Goal: Information Seeking & Learning: Check status

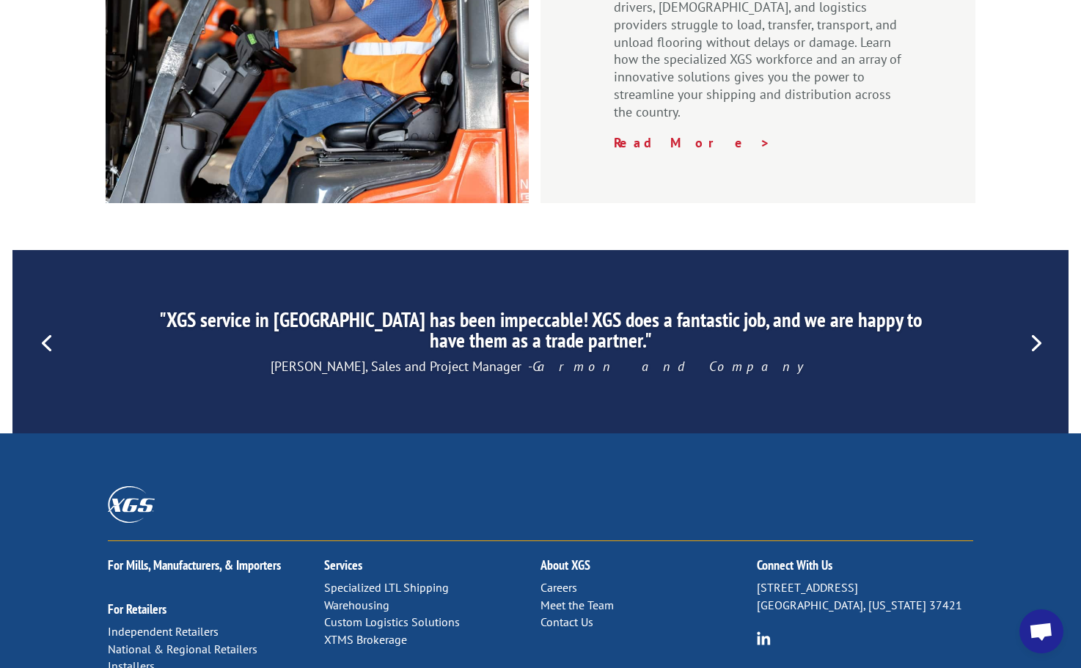
scroll to position [2234, 0]
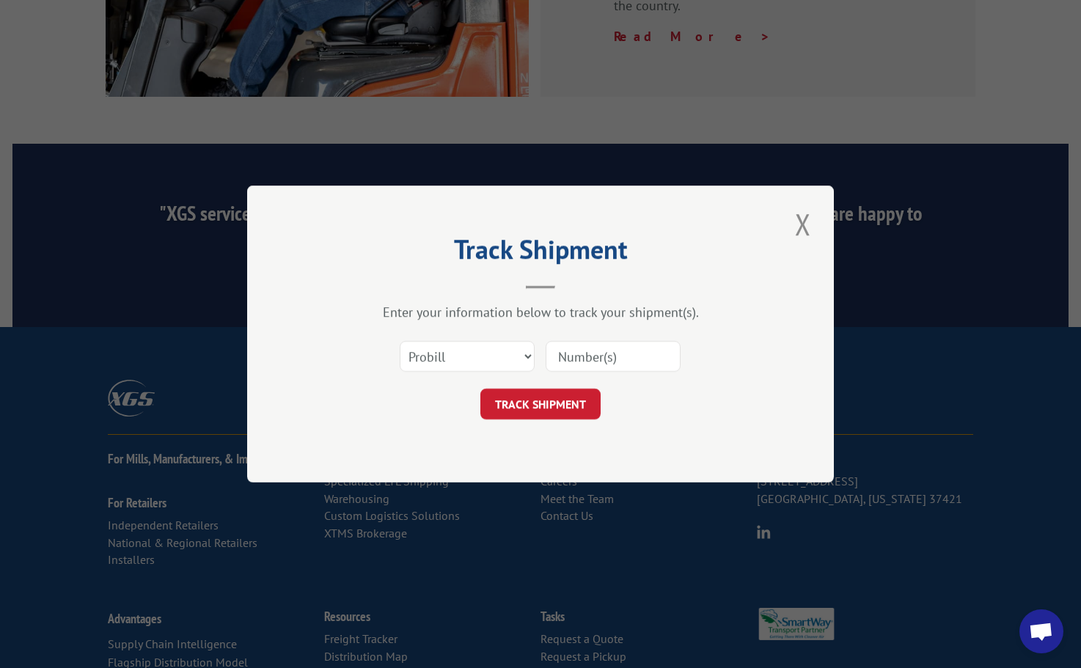
click at [580, 357] on input at bounding box center [612, 356] width 135 height 31
paste input "17386322"
type input "17386322"
click at [534, 403] on button "TRACK SHIPMENT" at bounding box center [540, 404] width 120 height 31
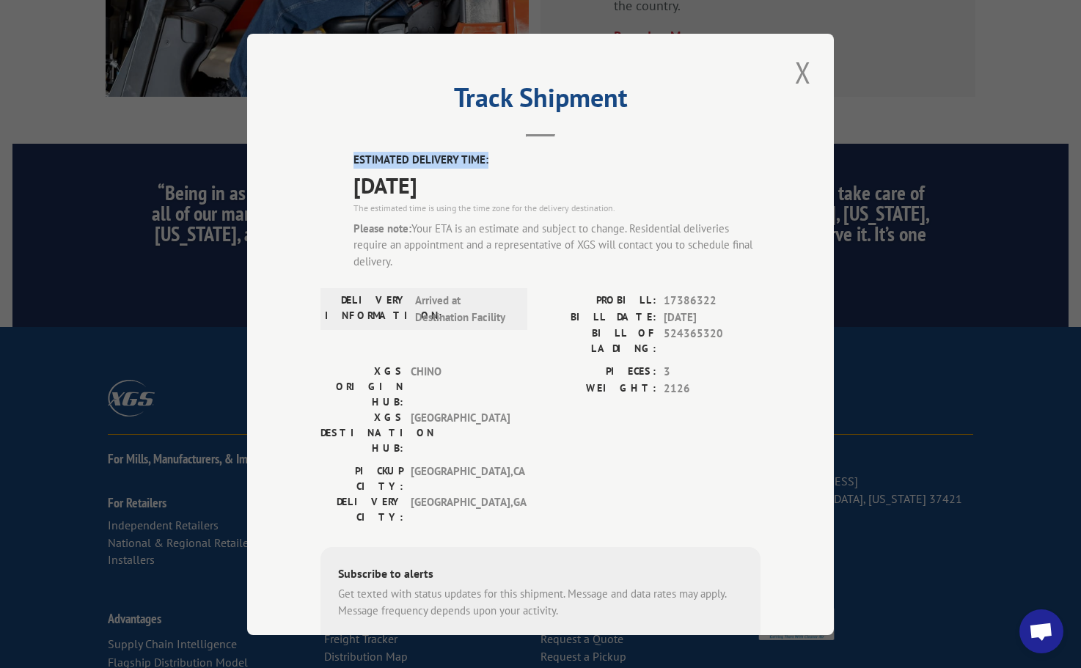
drag, startPoint x: 347, startPoint y: 159, endPoint x: 484, endPoint y: 158, distance: 136.4
click at [484, 158] on div "ESTIMATED DELIVERY TIME: [DATE] The estimated time is using the time zone for t…" at bounding box center [540, 449] width 440 height 595
click at [740, 322] on span "[DATE]" at bounding box center [711, 317] width 97 height 17
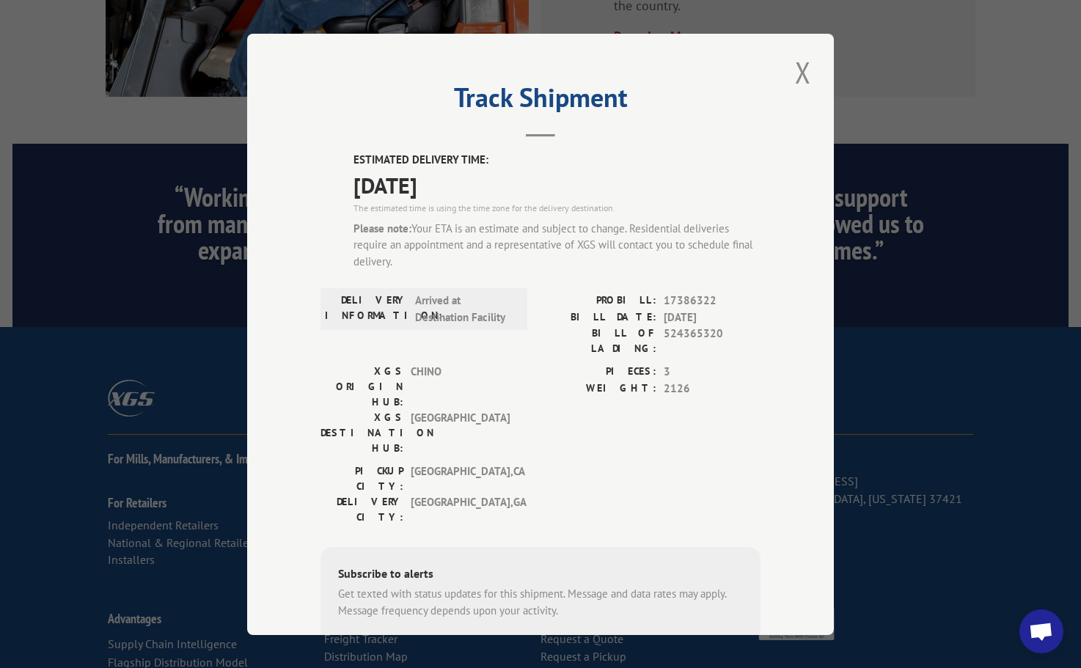
drag, startPoint x: 603, startPoint y: 314, endPoint x: 735, endPoint y: 317, distance: 132.0
click at [735, 317] on div "BILL DATE: [DATE]" at bounding box center [650, 317] width 220 height 17
click at [567, 295] on label "PROBILL:" at bounding box center [598, 301] width 116 height 17
click at [292, 296] on div "Track Shipment ESTIMATED DELIVERY TIME: [DATE] The estimated time is using the …" at bounding box center [540, 334] width 586 height 601
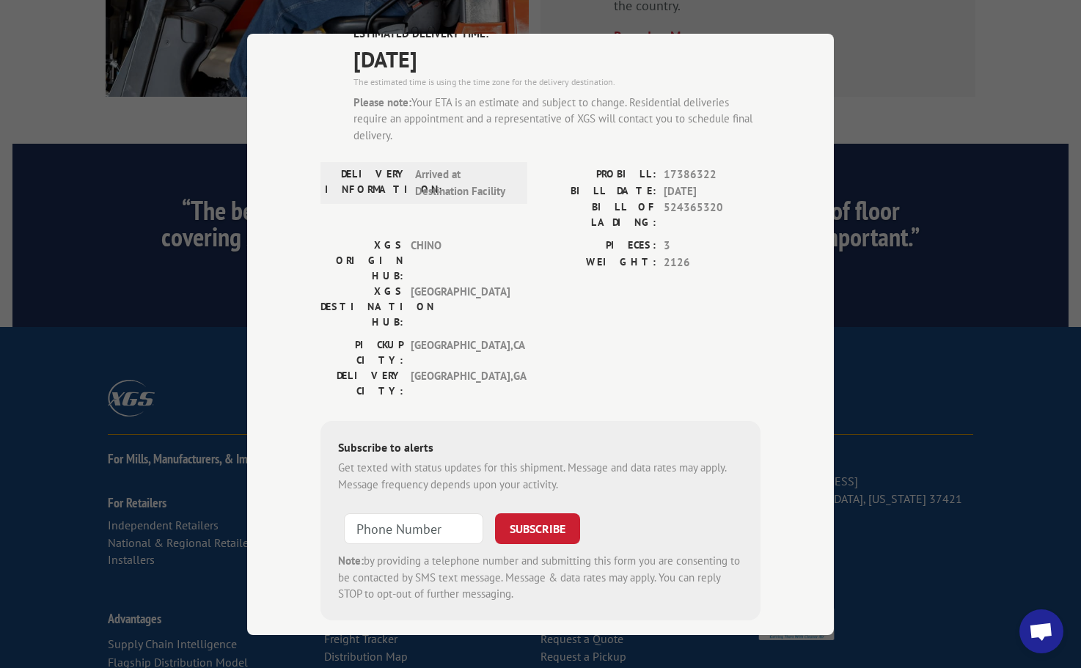
scroll to position [0, 0]
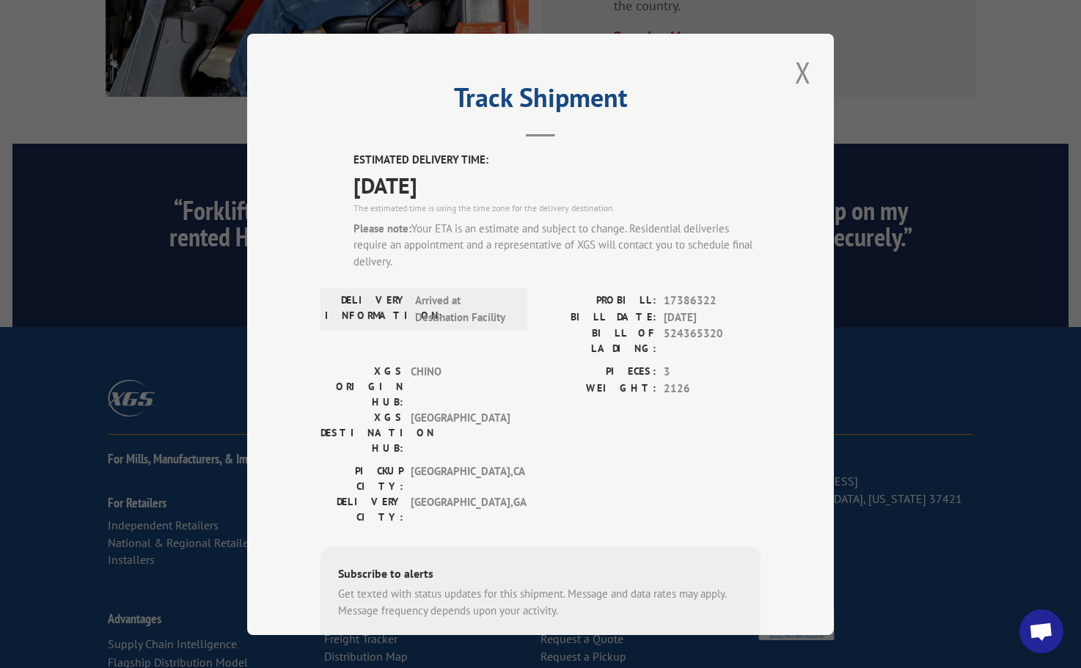
click at [553, 274] on div "ESTIMATED DELIVERY TIME: [DATE] The estimated time is using the time zone for t…" at bounding box center [556, 217] width 407 height 130
drag, startPoint x: 546, startPoint y: 169, endPoint x: 490, endPoint y: 191, distance: 59.9
click at [540, 171] on span "[DATE]" at bounding box center [556, 184] width 407 height 33
drag, startPoint x: 354, startPoint y: 190, endPoint x: 405, endPoint y: 188, distance: 51.4
click at [405, 188] on span "[DATE]" at bounding box center [556, 184] width 407 height 33
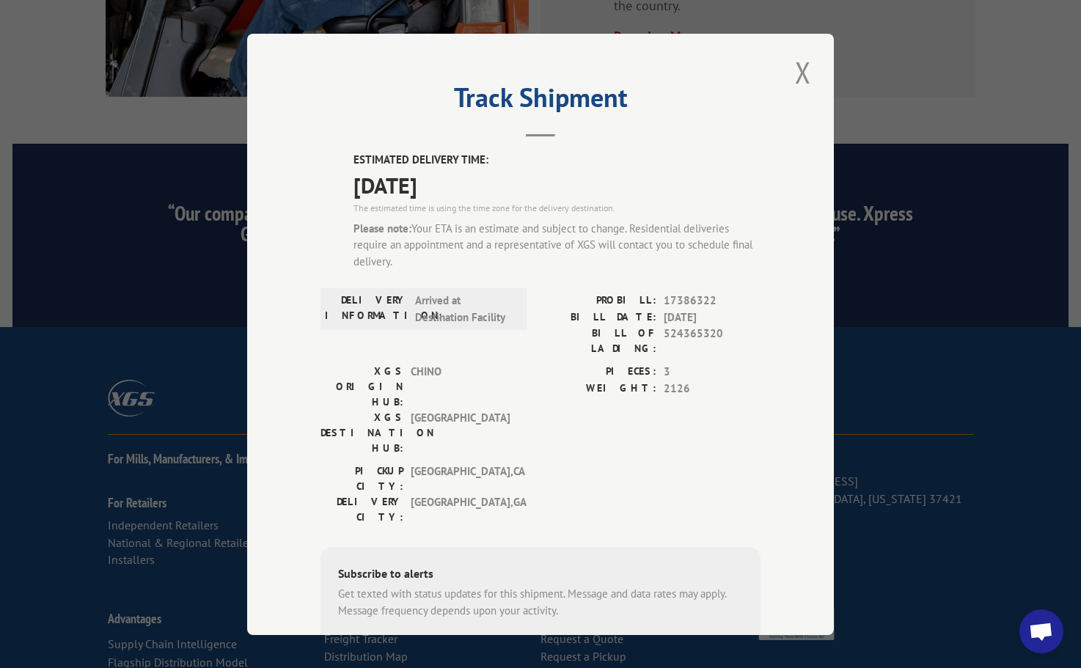
click at [622, 183] on span "[DATE]" at bounding box center [556, 184] width 407 height 33
click at [599, 463] on div "[GEOGRAPHIC_DATA]: [GEOGRAPHIC_DATA] , [GEOGRAPHIC_DATA] DELIVERY CITY: [GEOGRA…" at bounding box center [540, 497] width 440 height 69
click at [561, 272] on div "ESTIMATED DELIVERY TIME: [DATE] The estimated time is using the time zone for t…" at bounding box center [556, 217] width 407 height 130
